Goal: Navigation & Orientation: Find specific page/section

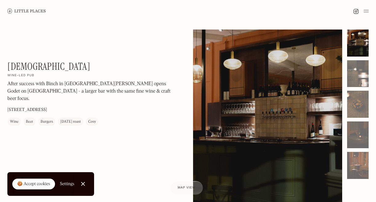
click at [34, 11] on img at bounding box center [26, 11] width 38 height 5
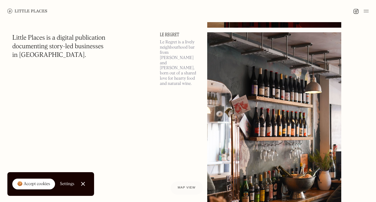
scroll to position [822, 0]
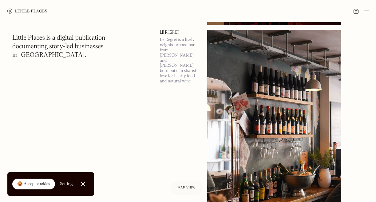
click at [170, 32] on link "Le Regret" at bounding box center [180, 32] width 40 height 5
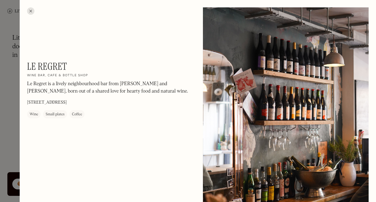
click at [30, 10] on div at bounding box center [30, 10] width 7 height 7
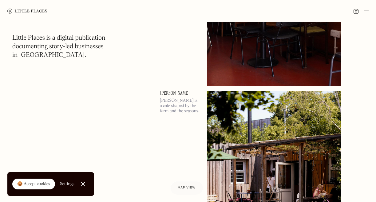
scroll to position [1942, 0]
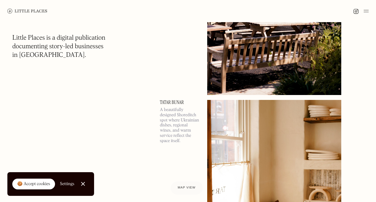
click at [364, 10] on img at bounding box center [365, 10] width 5 height 7
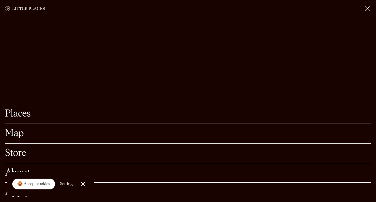
click at [14, 138] on link "Map" at bounding box center [188, 134] width 366 height 10
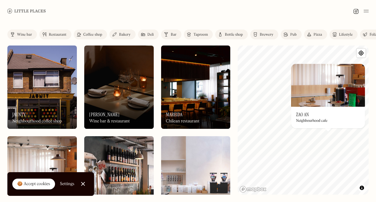
click at [300, 114] on h3 "Zao An" at bounding box center [302, 115] width 13 height 6
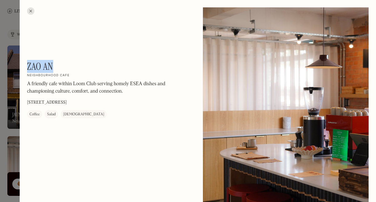
drag, startPoint x: 57, startPoint y: 65, endPoint x: 29, endPoint y: 64, distance: 28.3
click at [29, 64] on div "Zao An On Our Radar Neighbourhood cafe A friendly cafe within Loom Club serving…" at bounding box center [110, 90] width 166 height 58
copy h1 "Zao An"
click at [31, 8] on div at bounding box center [30, 10] width 7 height 7
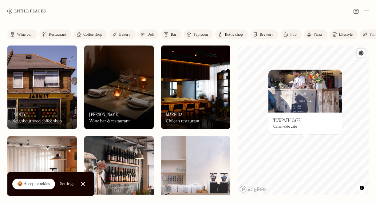
click at [293, 119] on h3 "Towpath Cafe" at bounding box center [286, 120] width 27 height 6
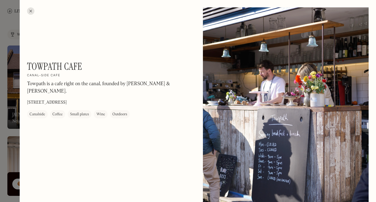
click at [31, 11] on div at bounding box center [30, 10] width 7 height 7
